Goal: Transaction & Acquisition: Purchase product/service

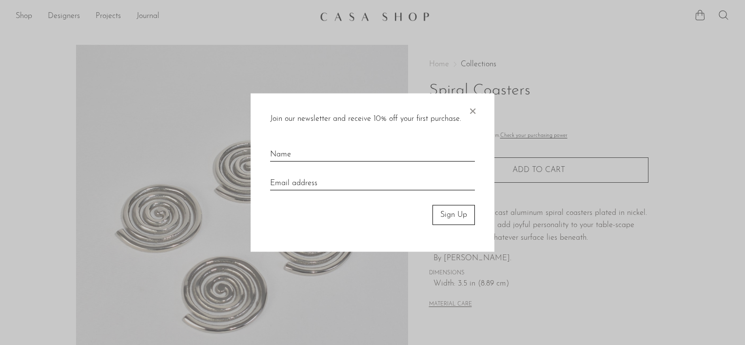
click at [476, 116] on span "×" at bounding box center [472, 109] width 10 height 31
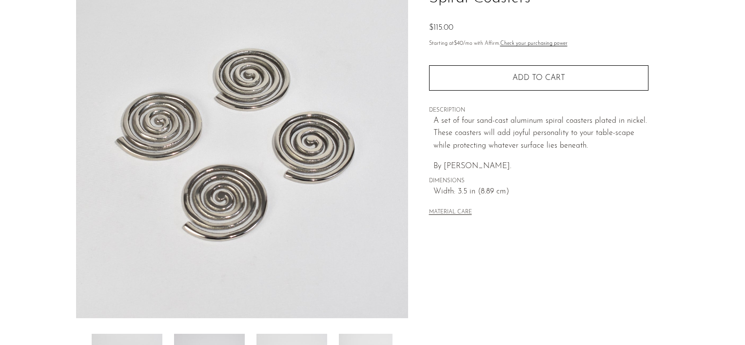
scroll to position [195, 0]
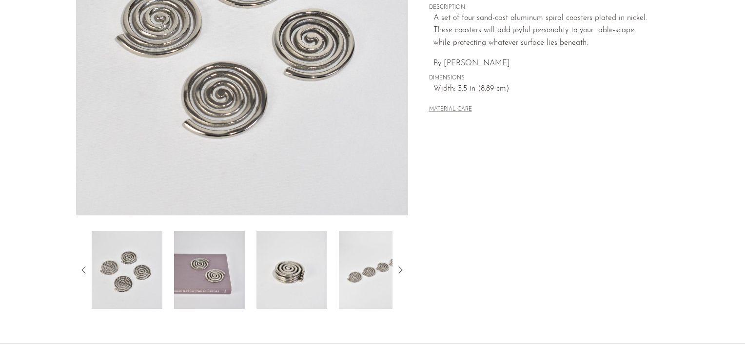
click at [215, 271] on img at bounding box center [209, 270] width 71 height 78
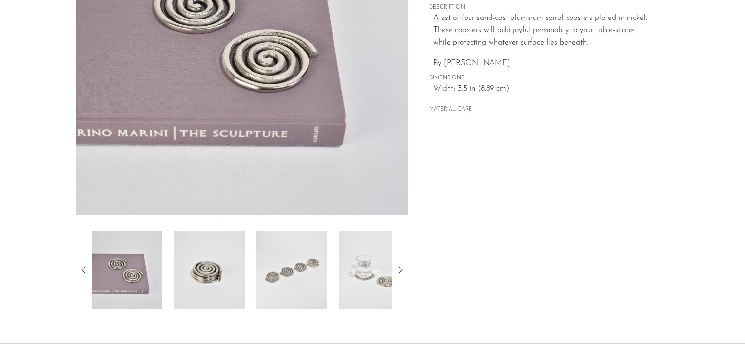
click at [224, 273] on img at bounding box center [209, 270] width 71 height 78
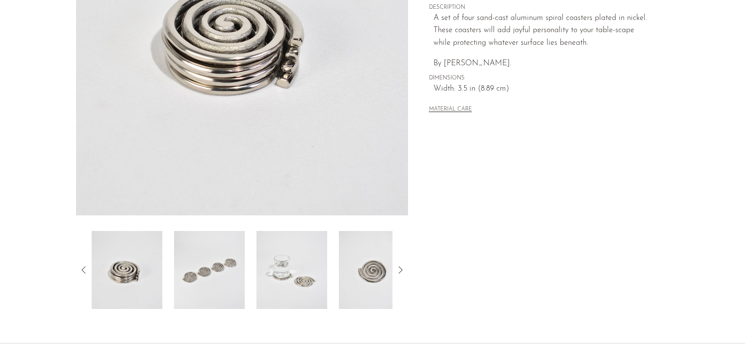
click at [233, 264] on img at bounding box center [209, 270] width 71 height 78
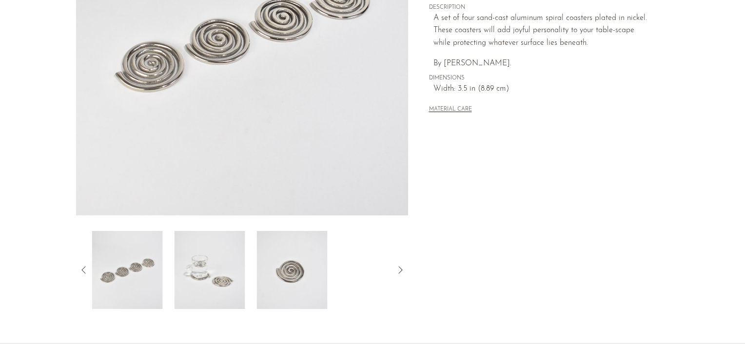
click at [257, 265] on img at bounding box center [292, 270] width 71 height 78
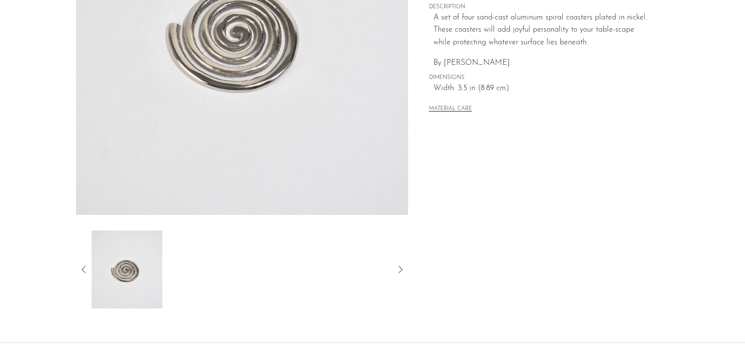
scroll to position [244, 0]
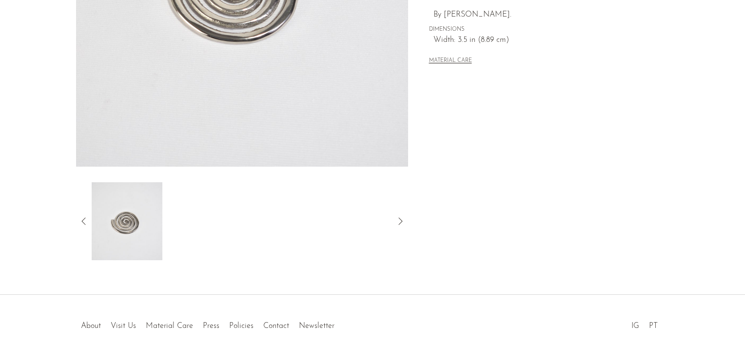
click at [89, 220] on icon at bounding box center [84, 221] width 12 height 12
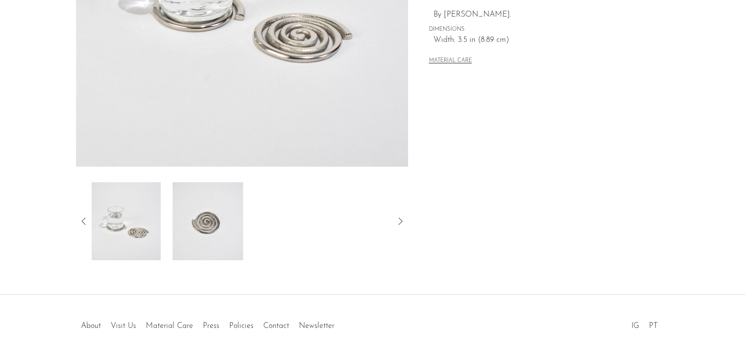
click at [143, 223] on img at bounding box center [125, 221] width 71 height 78
click at [88, 219] on icon at bounding box center [84, 221] width 12 height 12
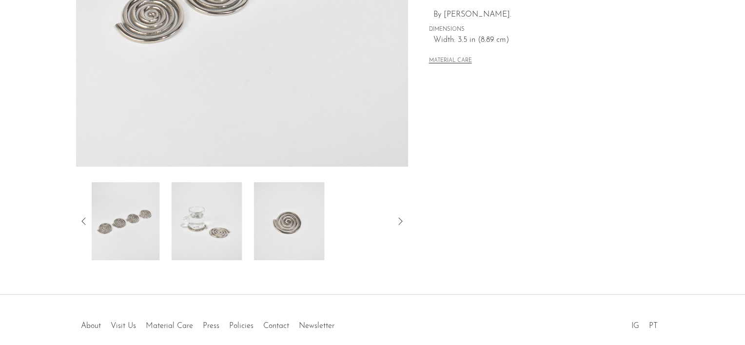
click at [88, 219] on icon at bounding box center [84, 221] width 12 height 12
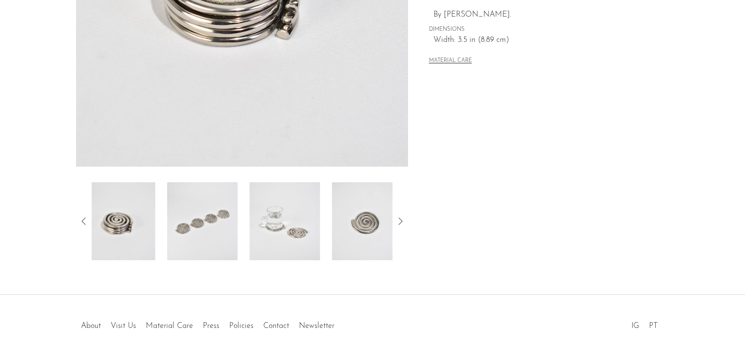
click at [88, 219] on icon at bounding box center [84, 221] width 12 height 12
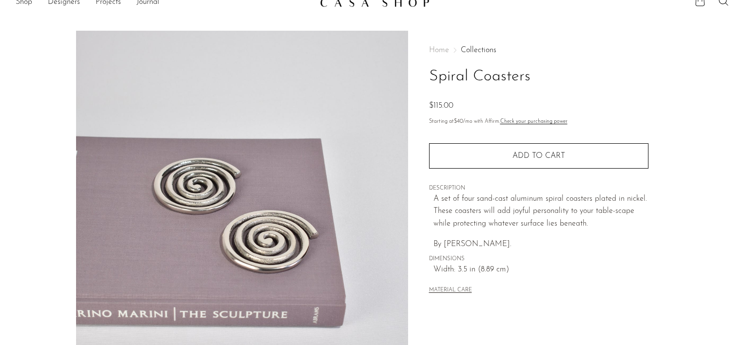
scroll to position [0, 0]
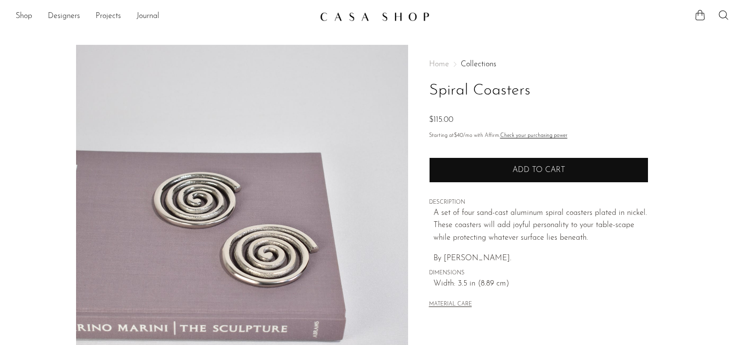
click at [519, 171] on span "Add to cart" at bounding box center [538, 170] width 53 height 8
